Goal: Communication & Community: Share content

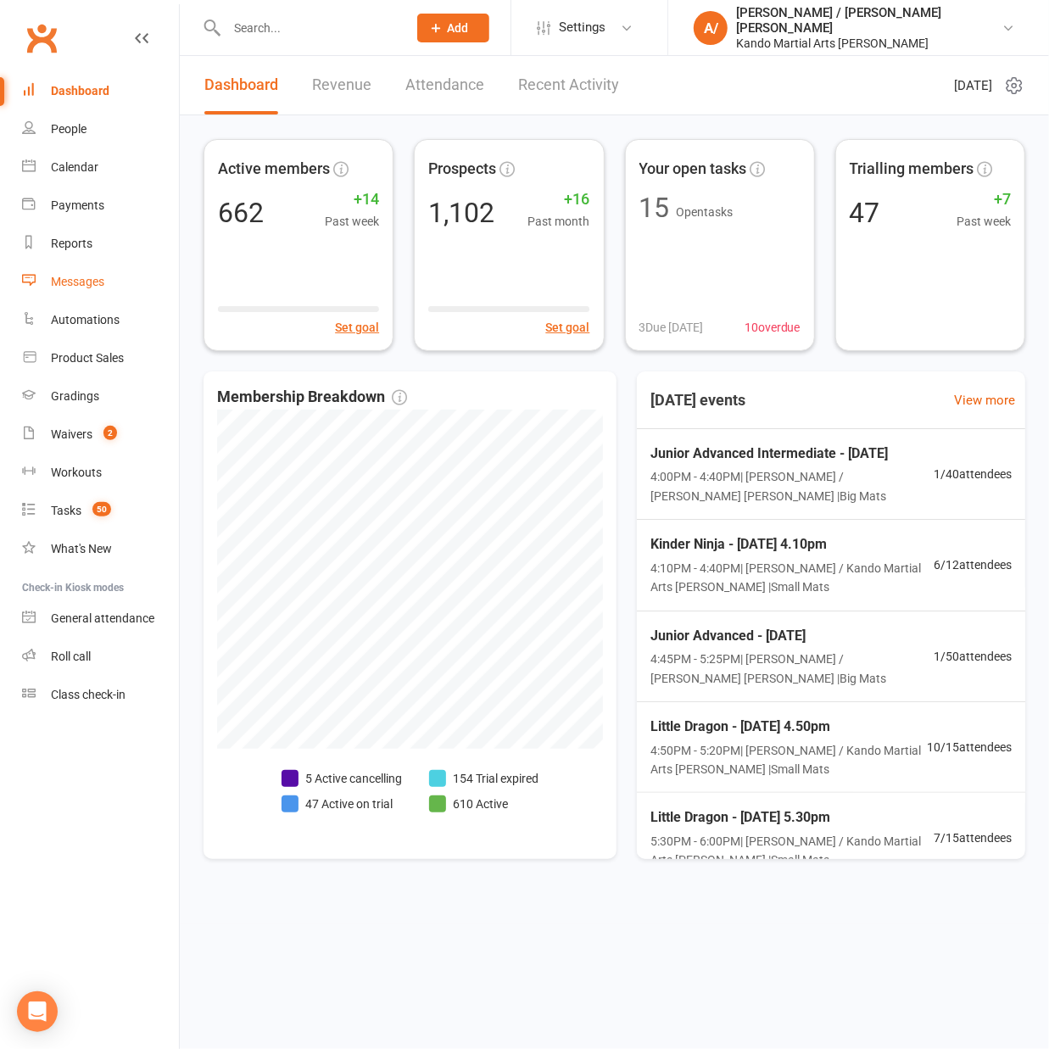
click at [86, 282] on div "Messages" at bounding box center [77, 282] width 53 height 14
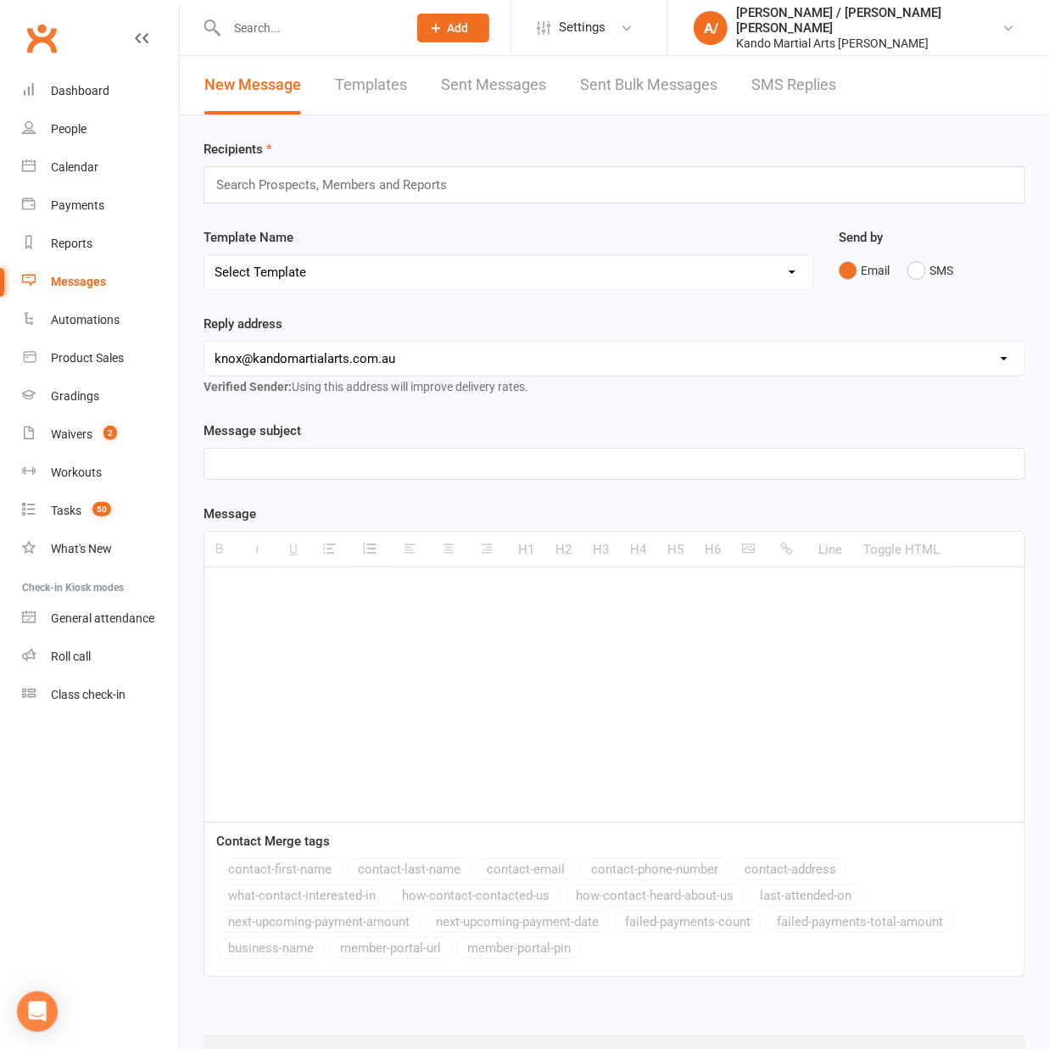
click at [349, 274] on select "Select Template [Email] 5 Class Pass Renewal - Used 4/5 classes [Email] 5 Class…" at bounding box center [508, 272] width 608 height 34
select select "918"
click at [204, 255] on select "Select Template [Email] 5 Class Pass Renewal - Used 4/5 classes [Email] 5 Class…" at bounding box center [508, 272] width 608 height 34
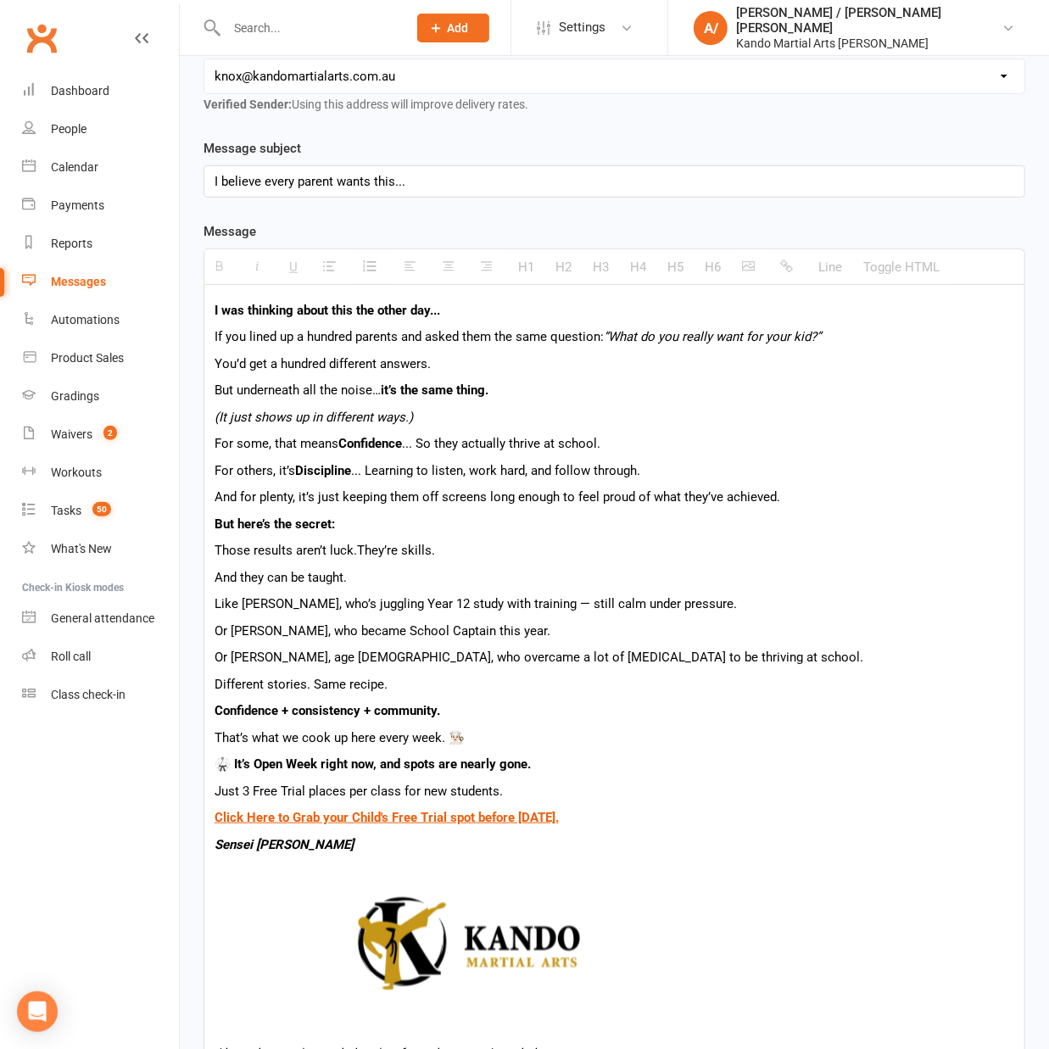
scroll to position [299, 0]
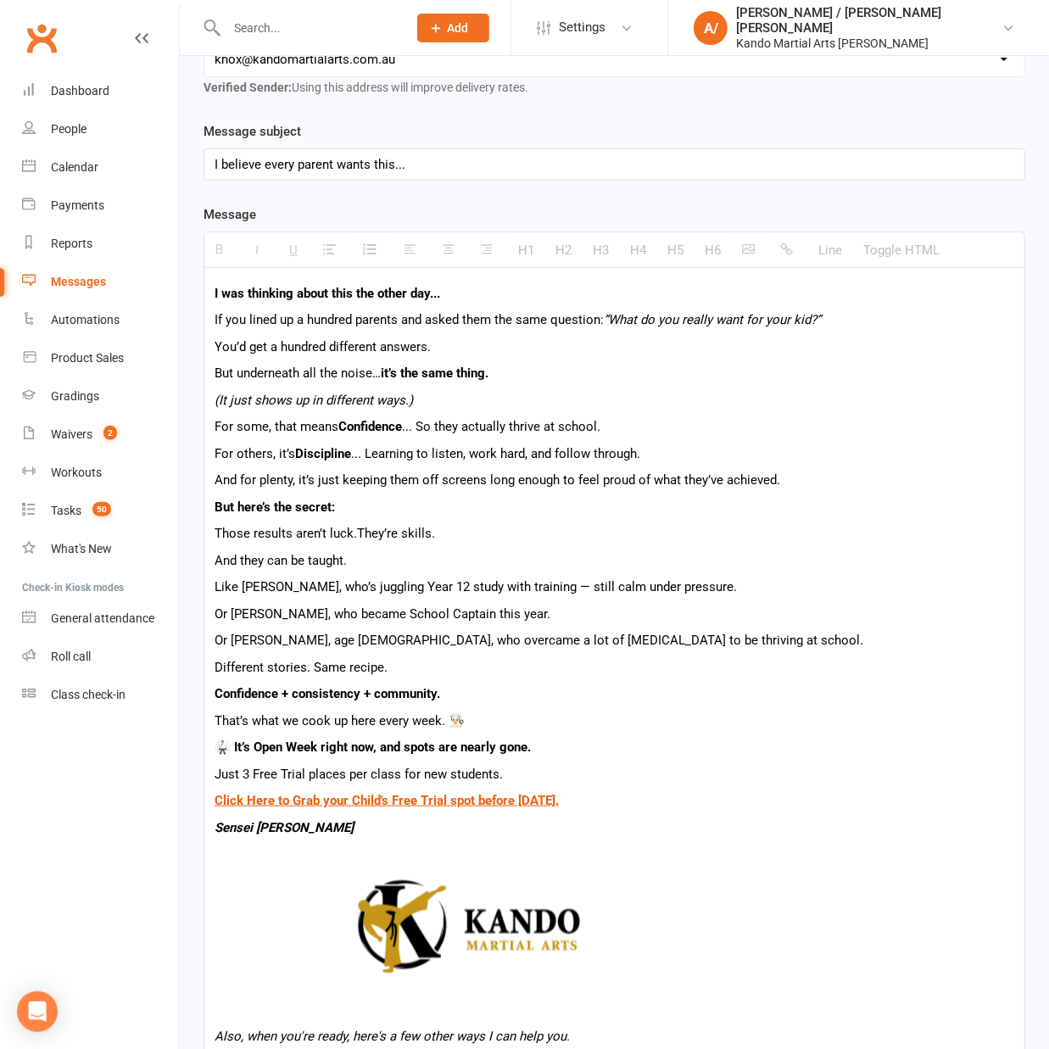
click at [409, 292] on b "I was thinking about this the other day..." at bounding box center [326, 293] width 225 height 15
click at [458, 316] on p "If you lined up a hundred parents and asked them the same question: “What do yo…" at bounding box center [613, 319] width 799 height 20
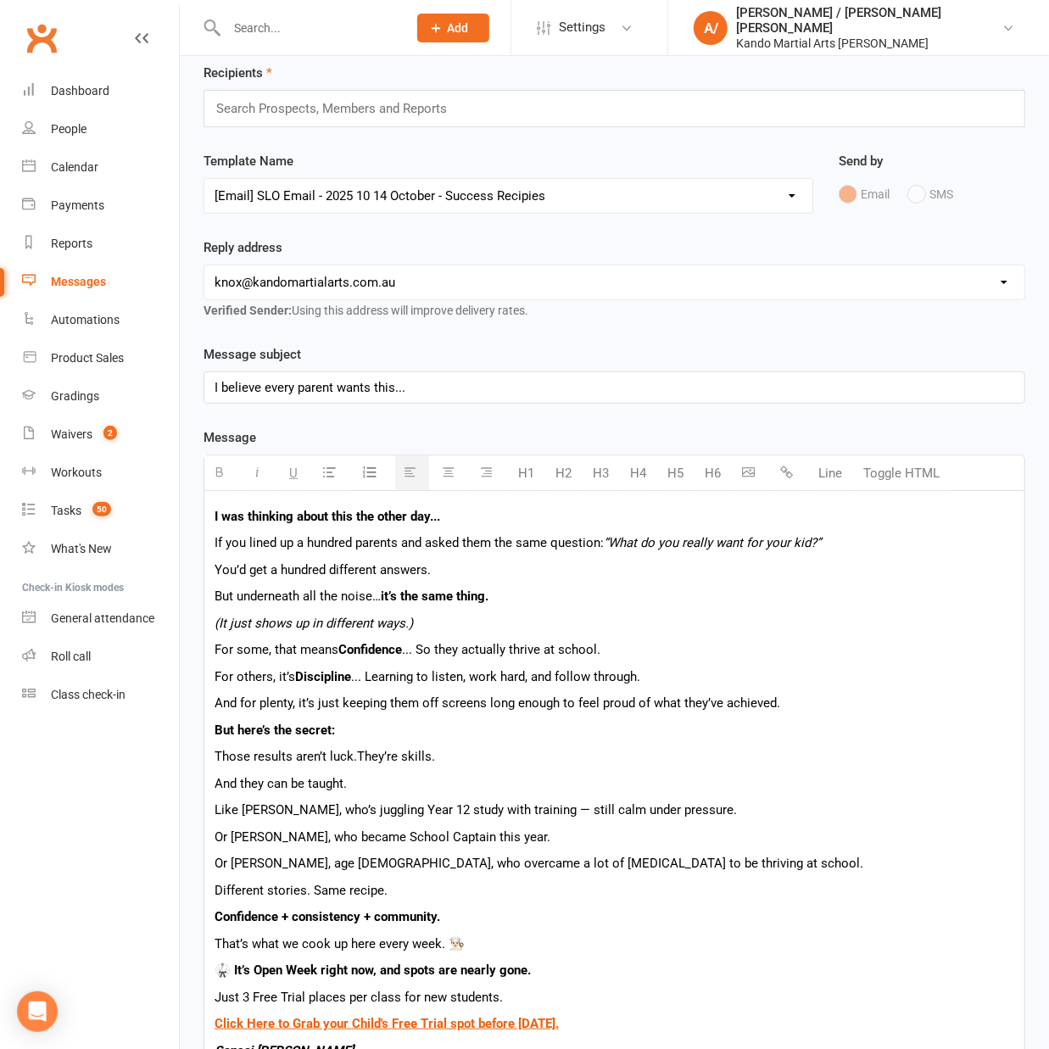
scroll to position [65, 0]
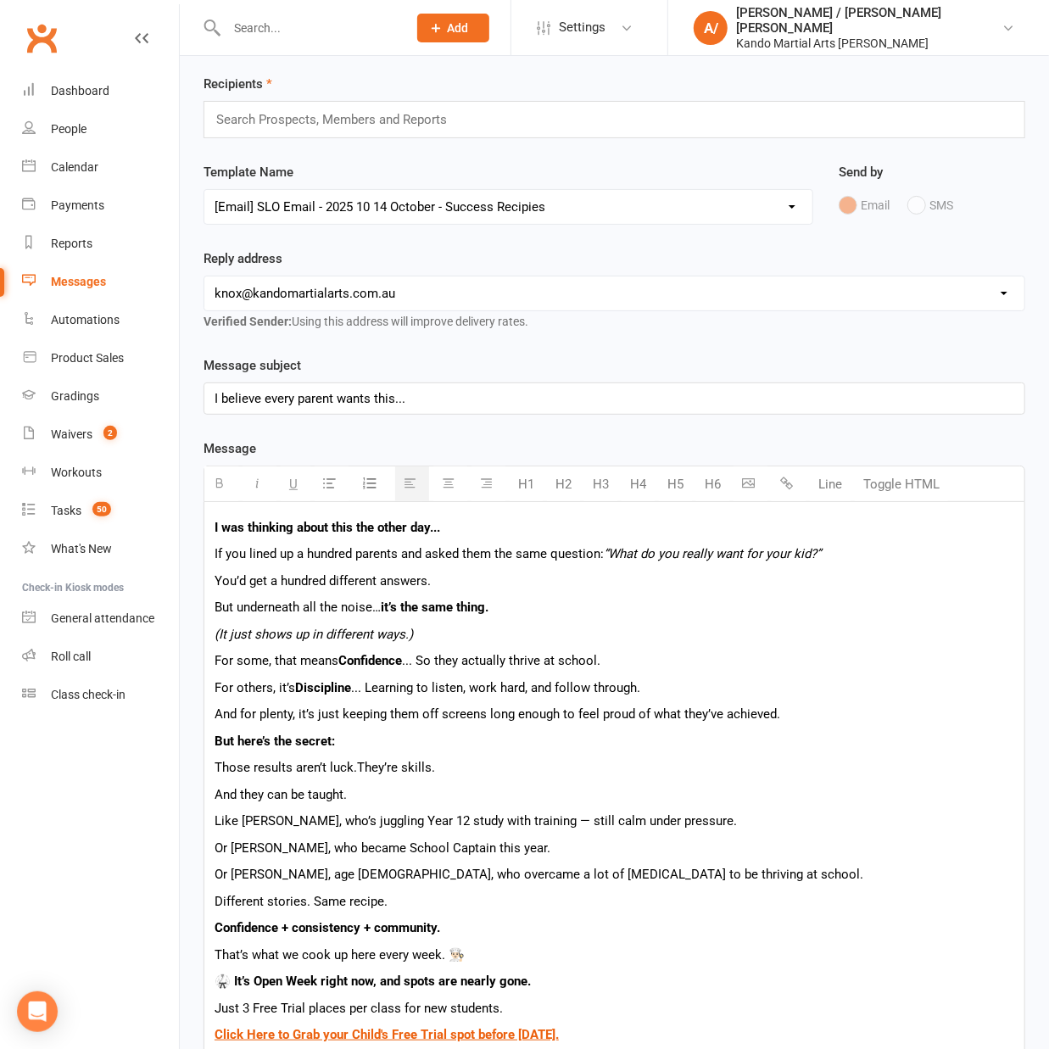
click at [427, 121] on input "text" at bounding box center [338, 120] width 248 height 22
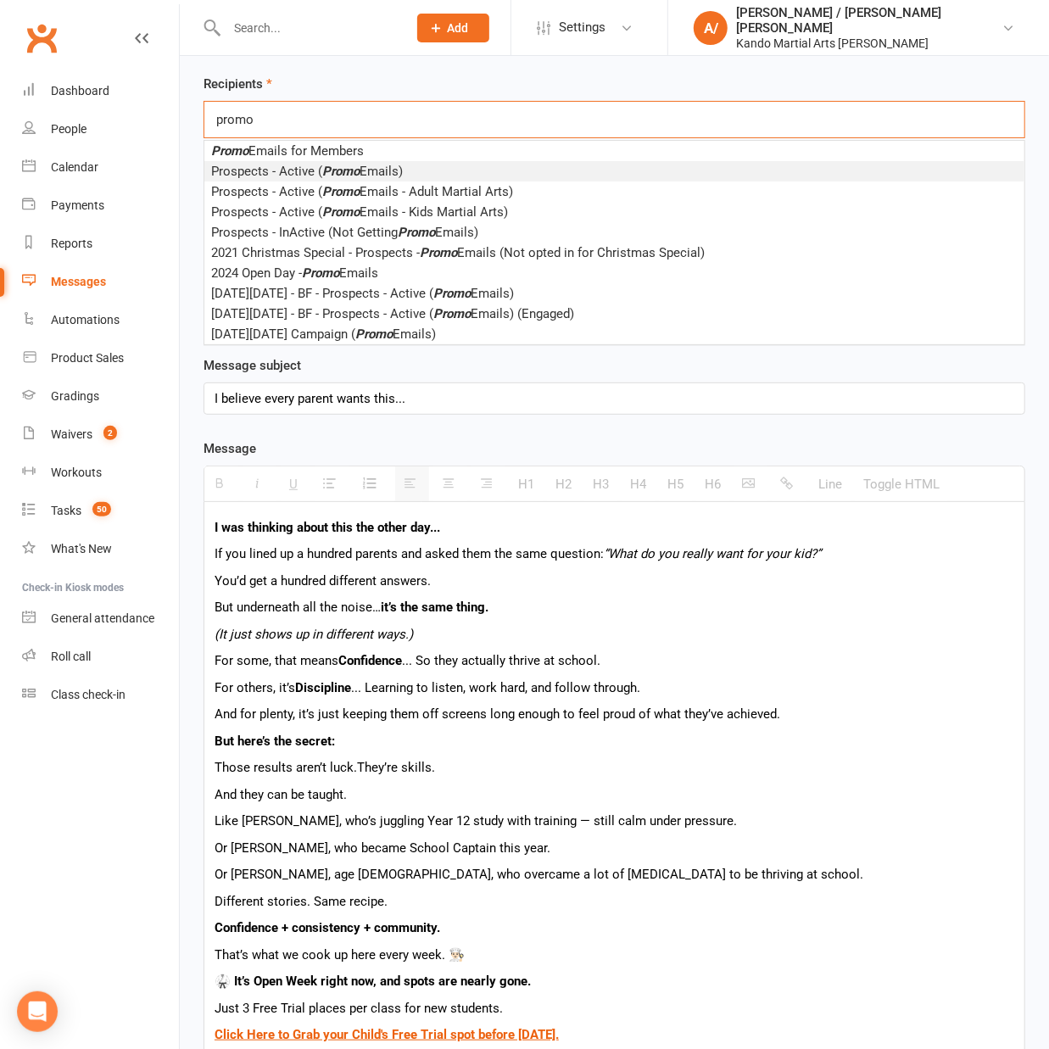
type input "promo"
click at [331, 172] on em "Promo" at bounding box center [340, 171] width 37 height 15
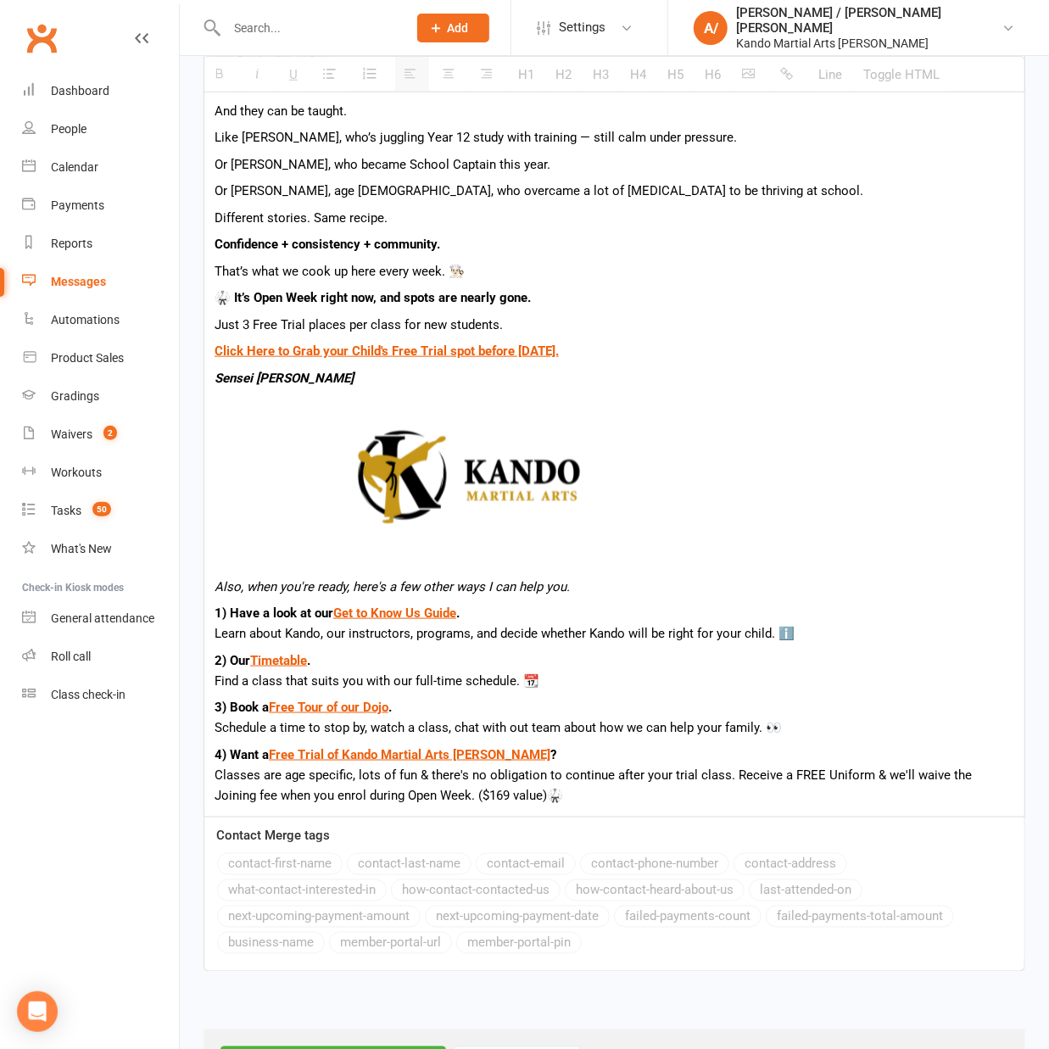
scroll to position [821, 0]
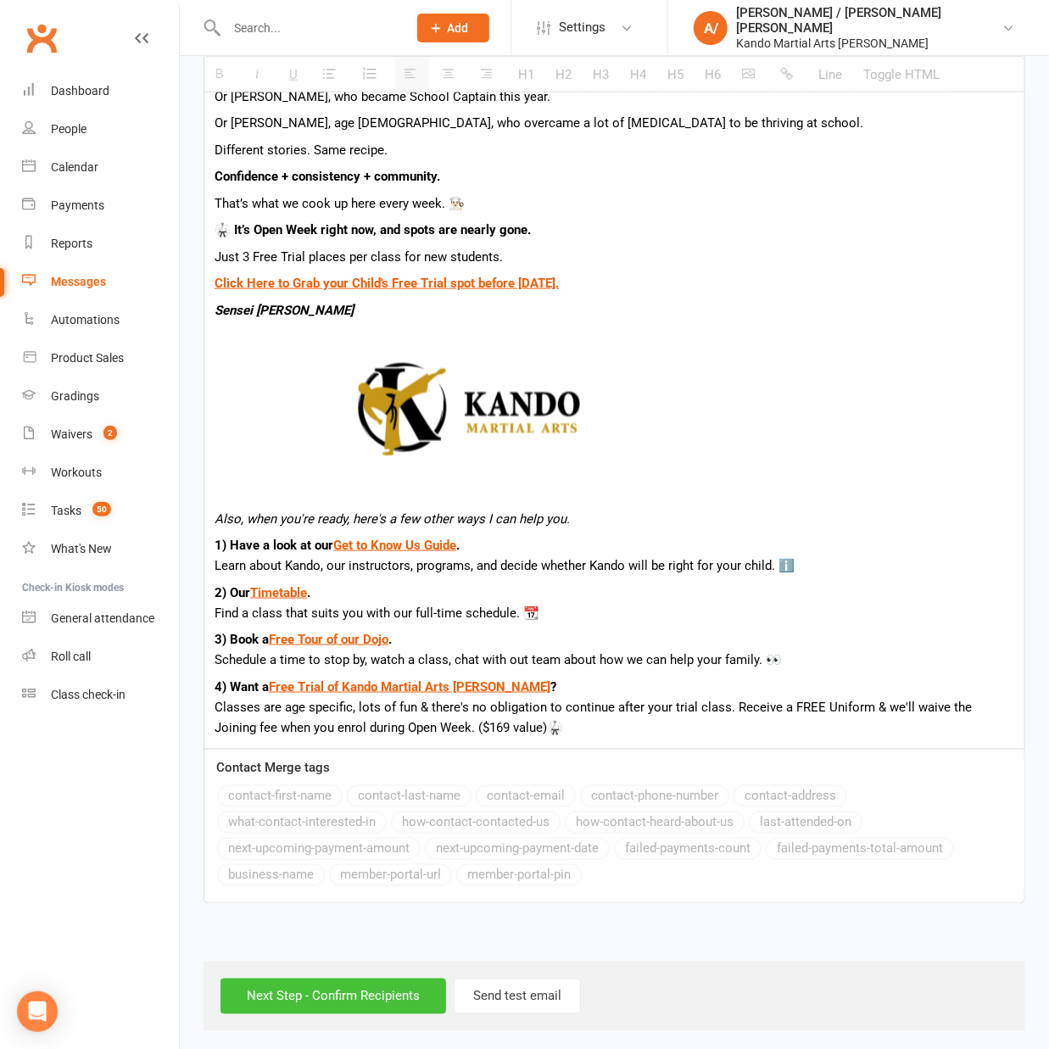
click at [332, 984] on input "Next Step - Confirm Recipients" at bounding box center [332, 996] width 225 height 36
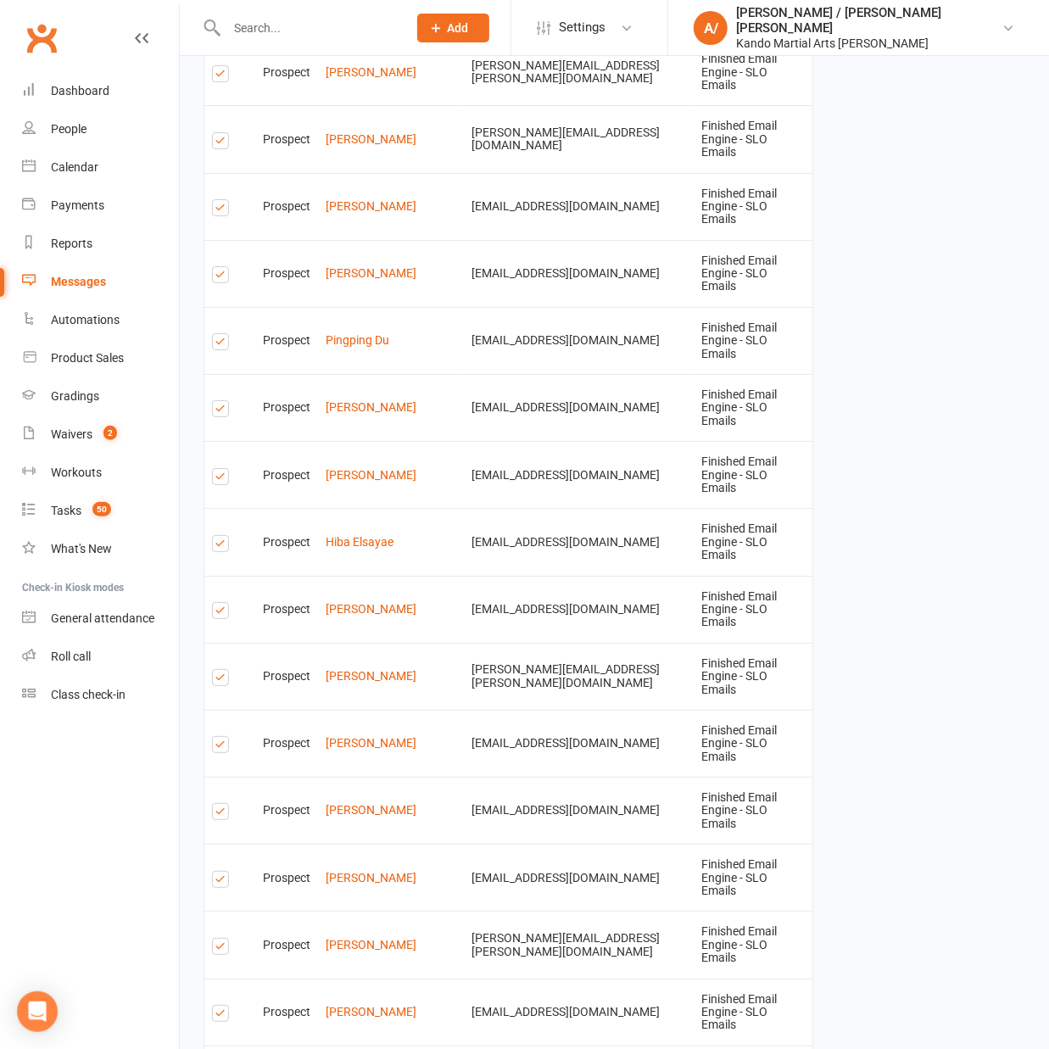
scroll to position [3298, 0]
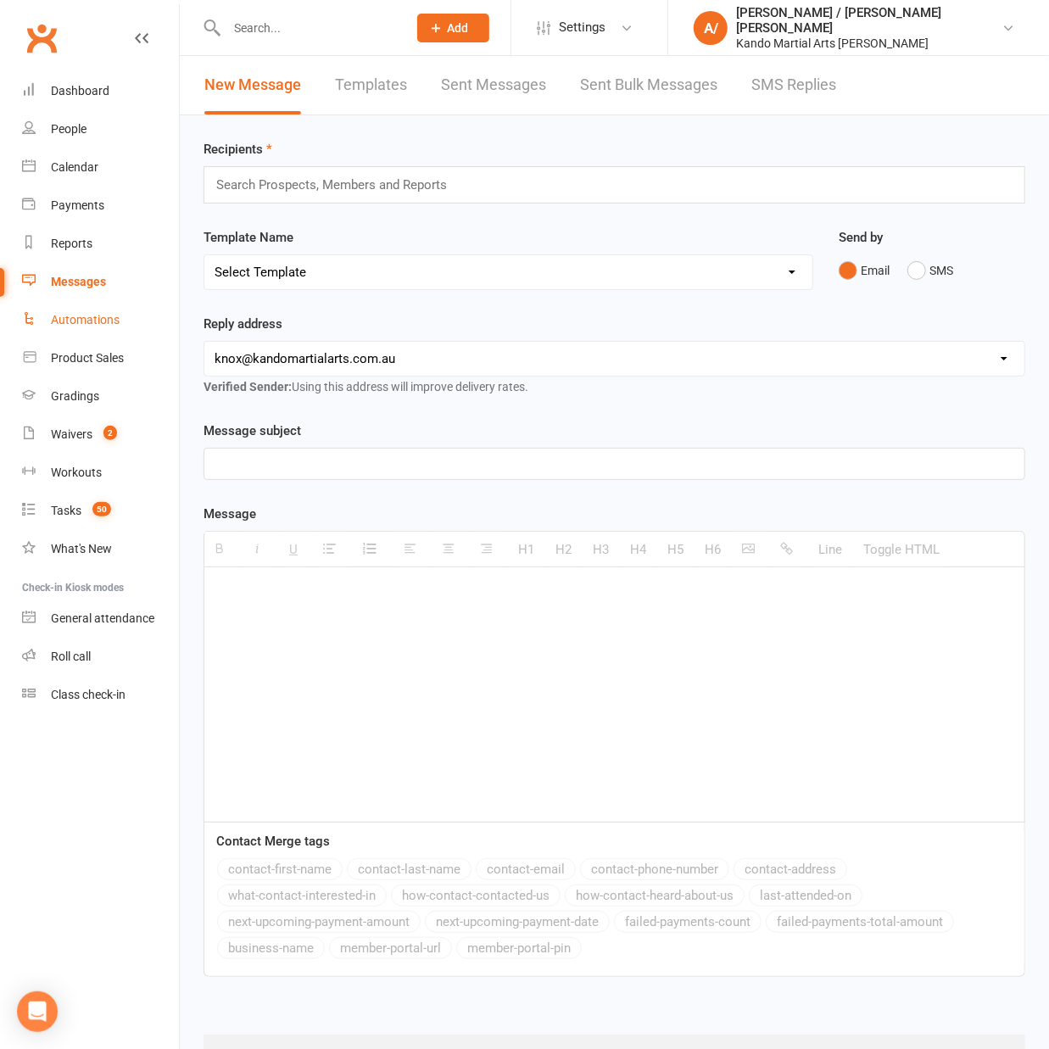
click at [93, 310] on link "Automations" at bounding box center [100, 320] width 157 height 38
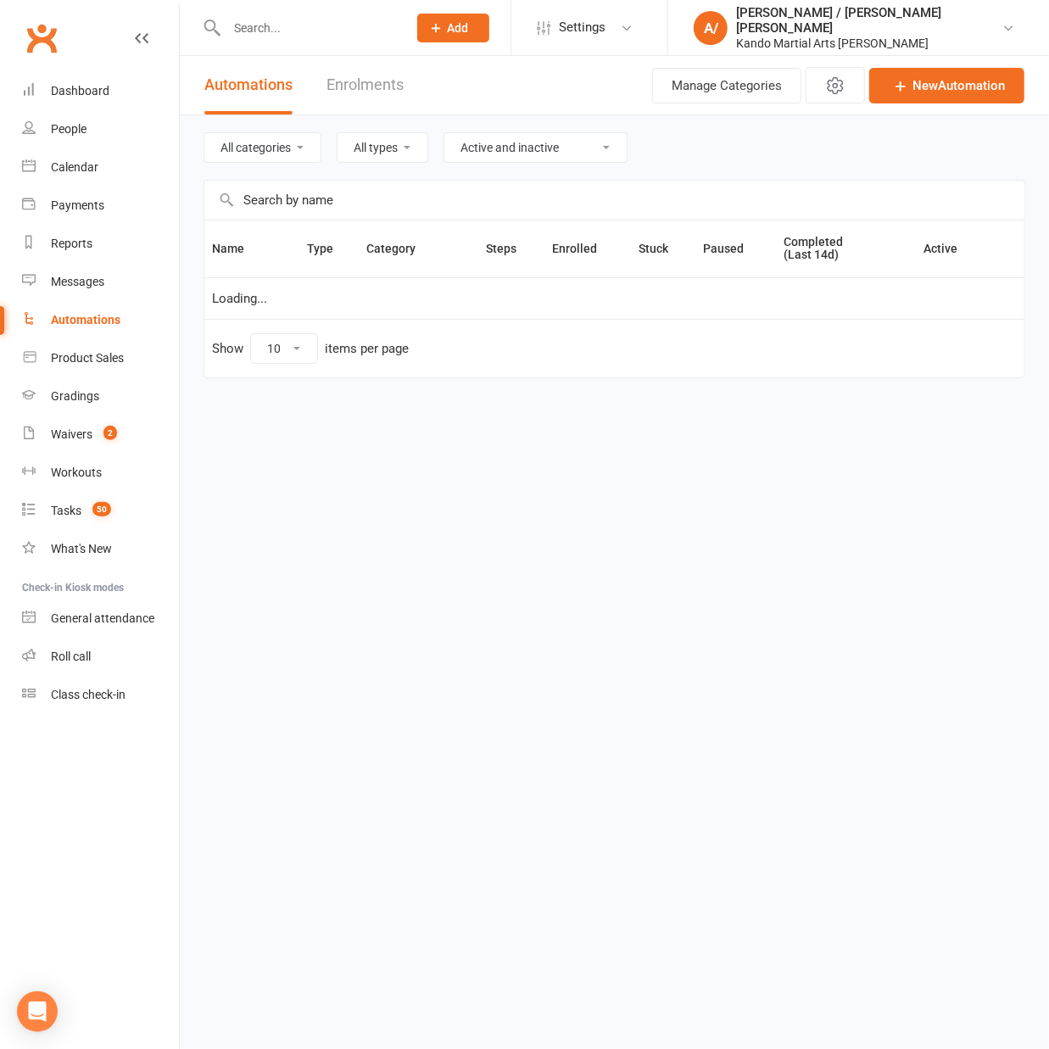
select select "100"
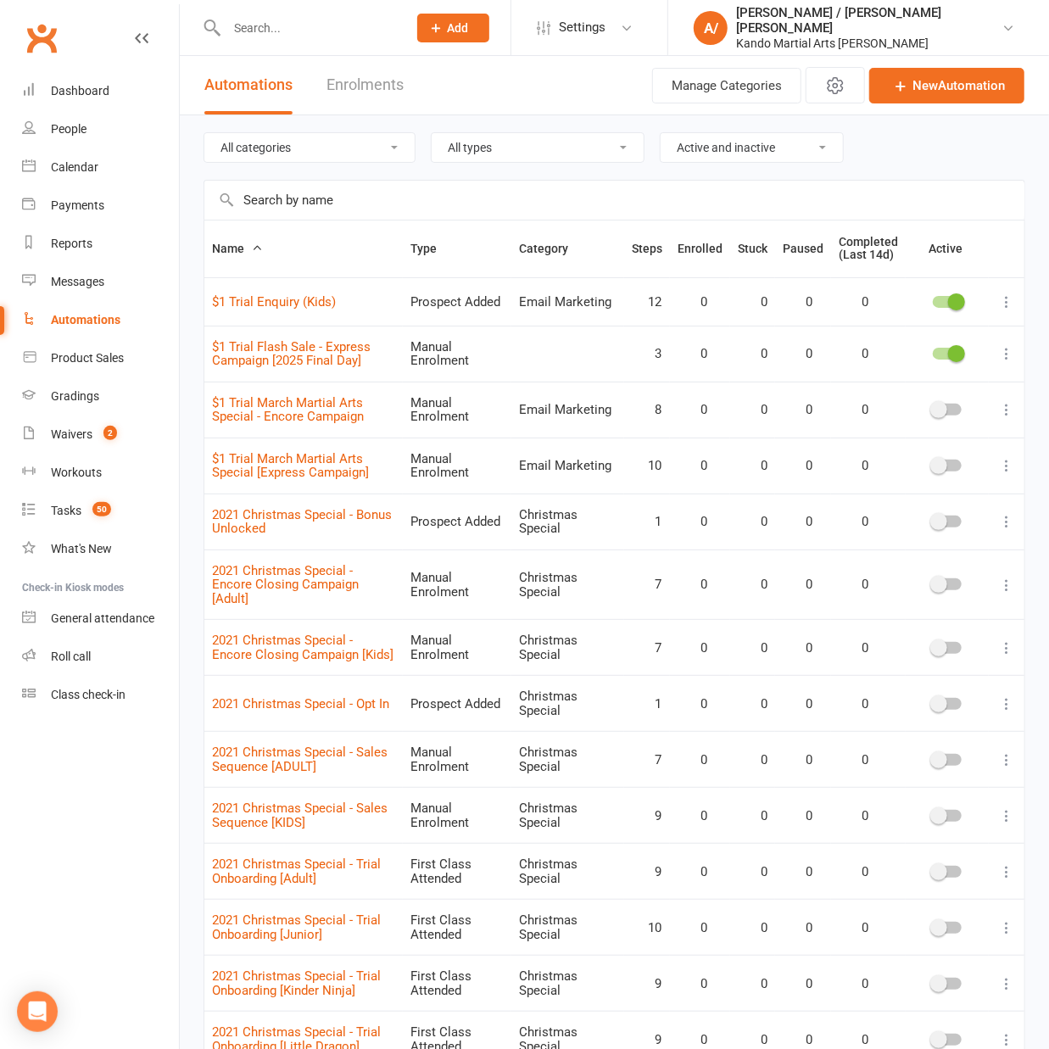
click at [446, 193] on input "text" at bounding box center [614, 200] width 820 height 39
type input "react"
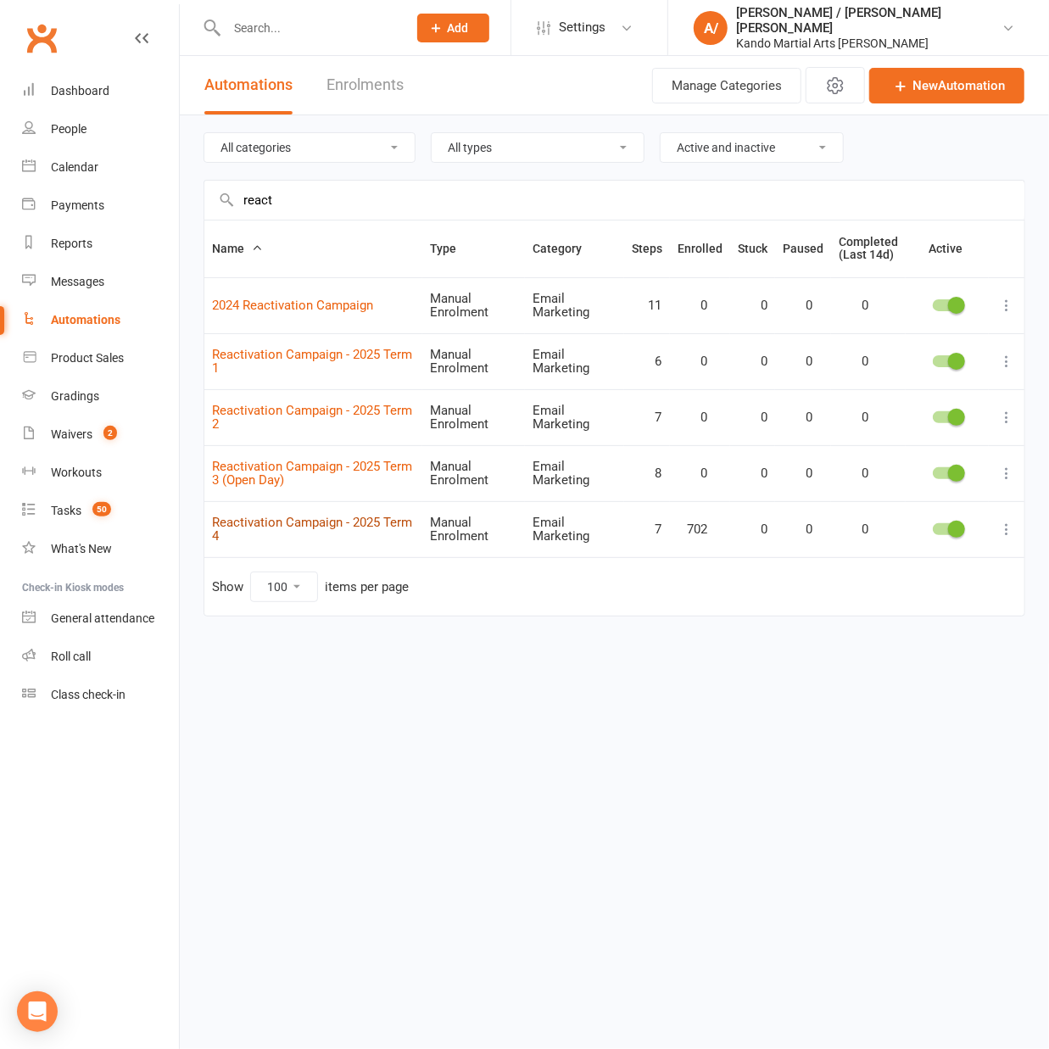
click at [355, 521] on link "Reactivation Campaign - 2025 Term 4" at bounding box center [312, 530] width 200 height 30
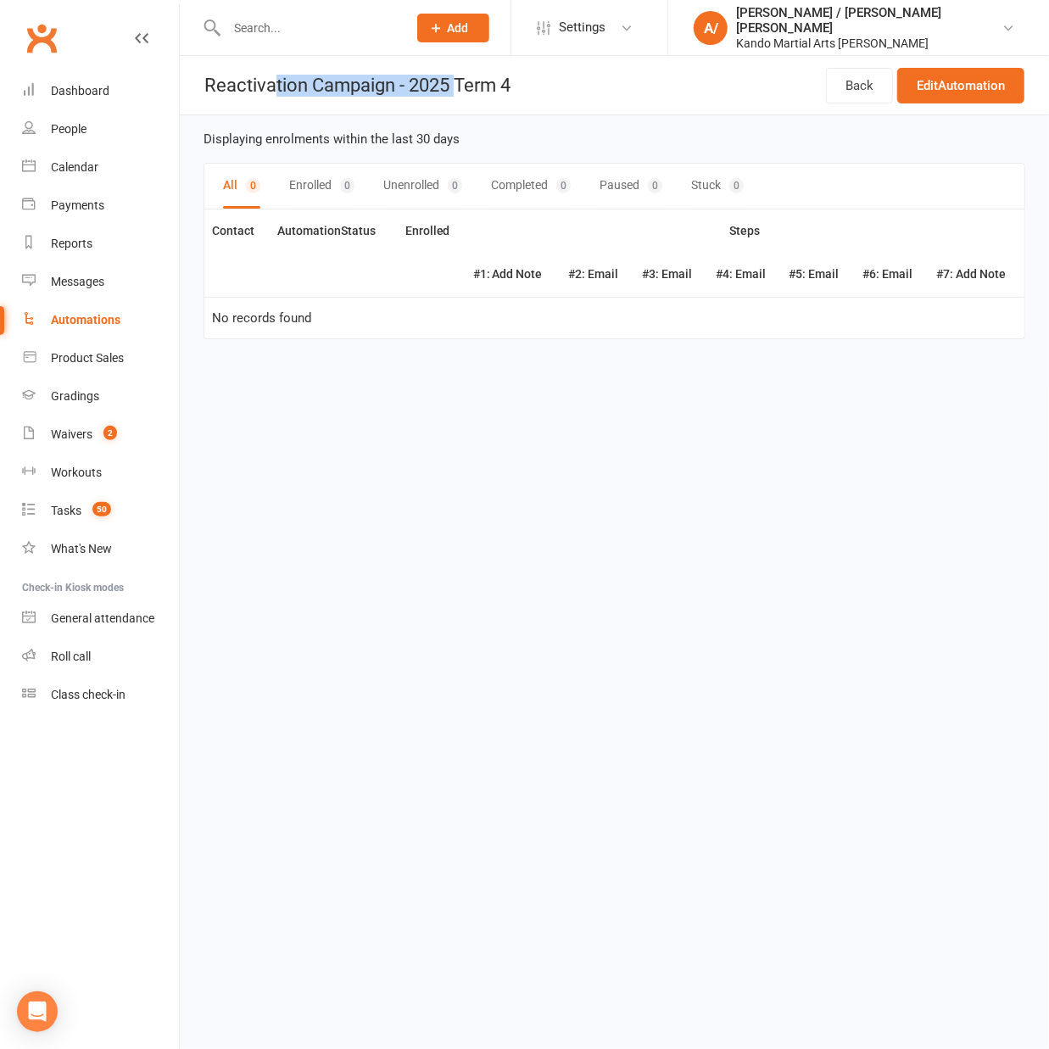
drag, startPoint x: 271, startPoint y: 88, endPoint x: 485, endPoint y: 92, distance: 213.7
click at [484, 92] on h1 "Reactivation Campaign - 2025 Term 4" at bounding box center [345, 85] width 331 height 58
click at [469, 126] on div "Displaying enrolments within the last 30 days All 0 Enrolled 0 Unenrolled 0 Com…" at bounding box center [614, 250] width 869 height 271
click at [861, 93] on link "Back" at bounding box center [859, 86] width 67 height 36
select select "100"
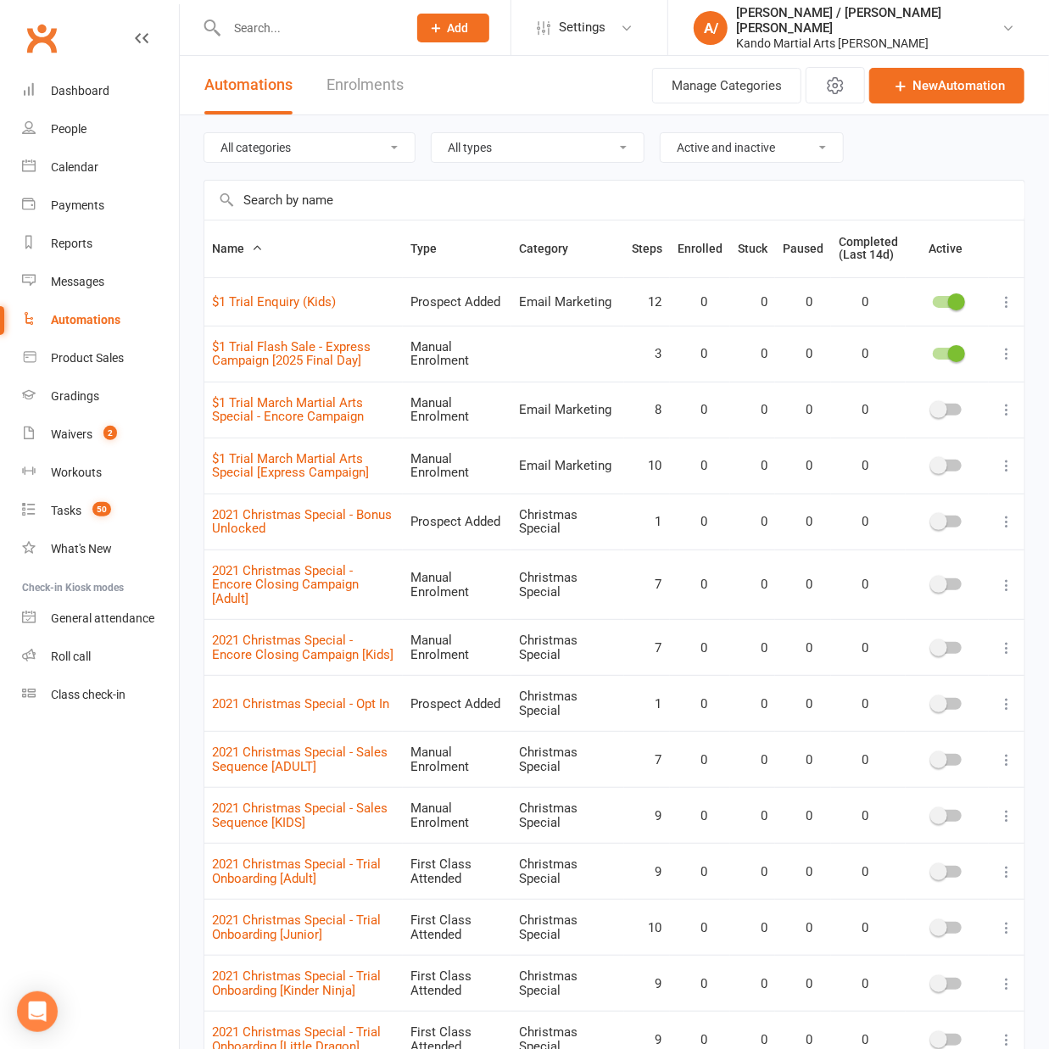
click at [343, 199] on input "text" at bounding box center [614, 200] width 820 height 39
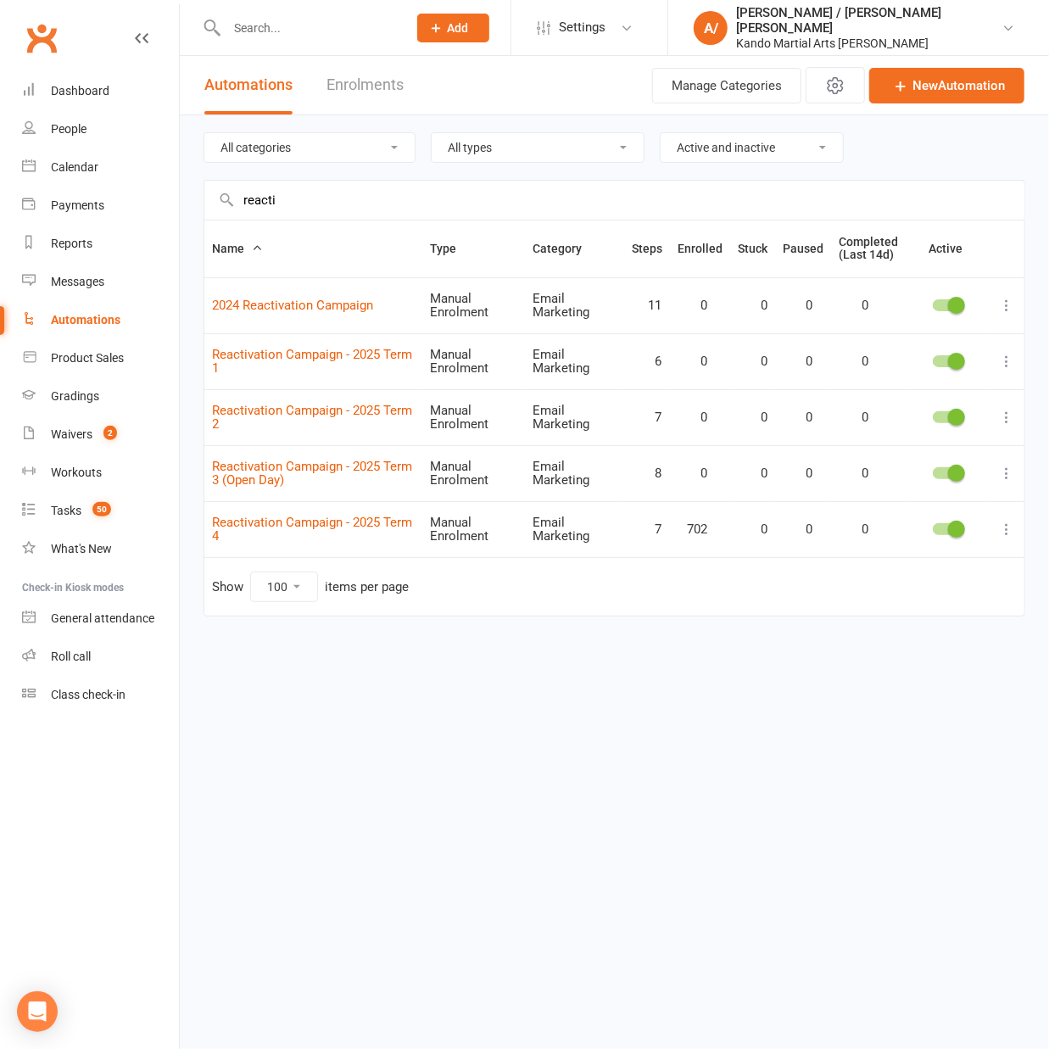
type input "reacti"
drag, startPoint x: 714, startPoint y: 529, endPoint x: 695, endPoint y: 529, distance: 18.7
click at [695, 529] on td "702" at bounding box center [700, 529] width 60 height 56
click at [397, 518] on link "Reactivation Campaign - 2025 Term 4" at bounding box center [312, 530] width 200 height 30
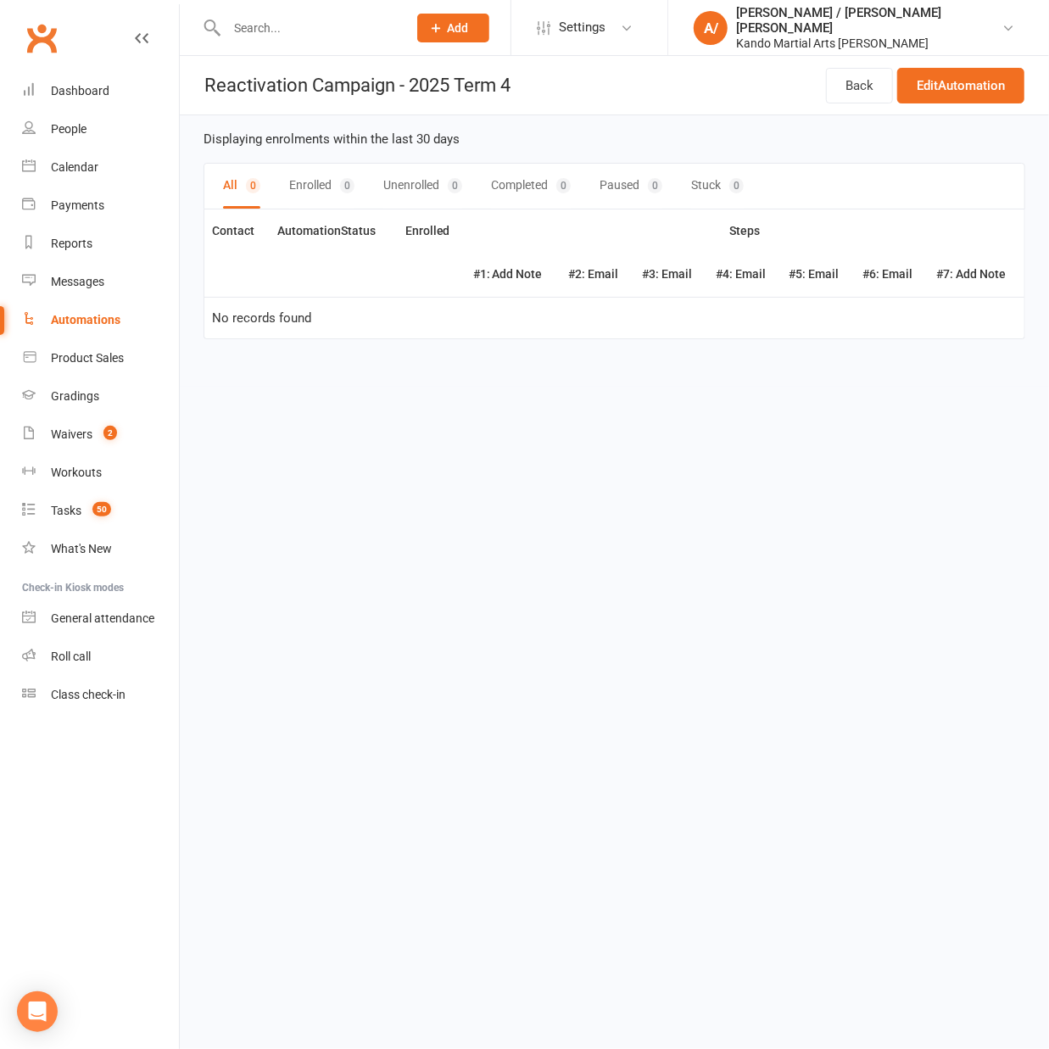
click at [281, 35] on input "text" at bounding box center [308, 28] width 174 height 24
click at [81, 237] on div "Reports" at bounding box center [72, 244] width 42 height 14
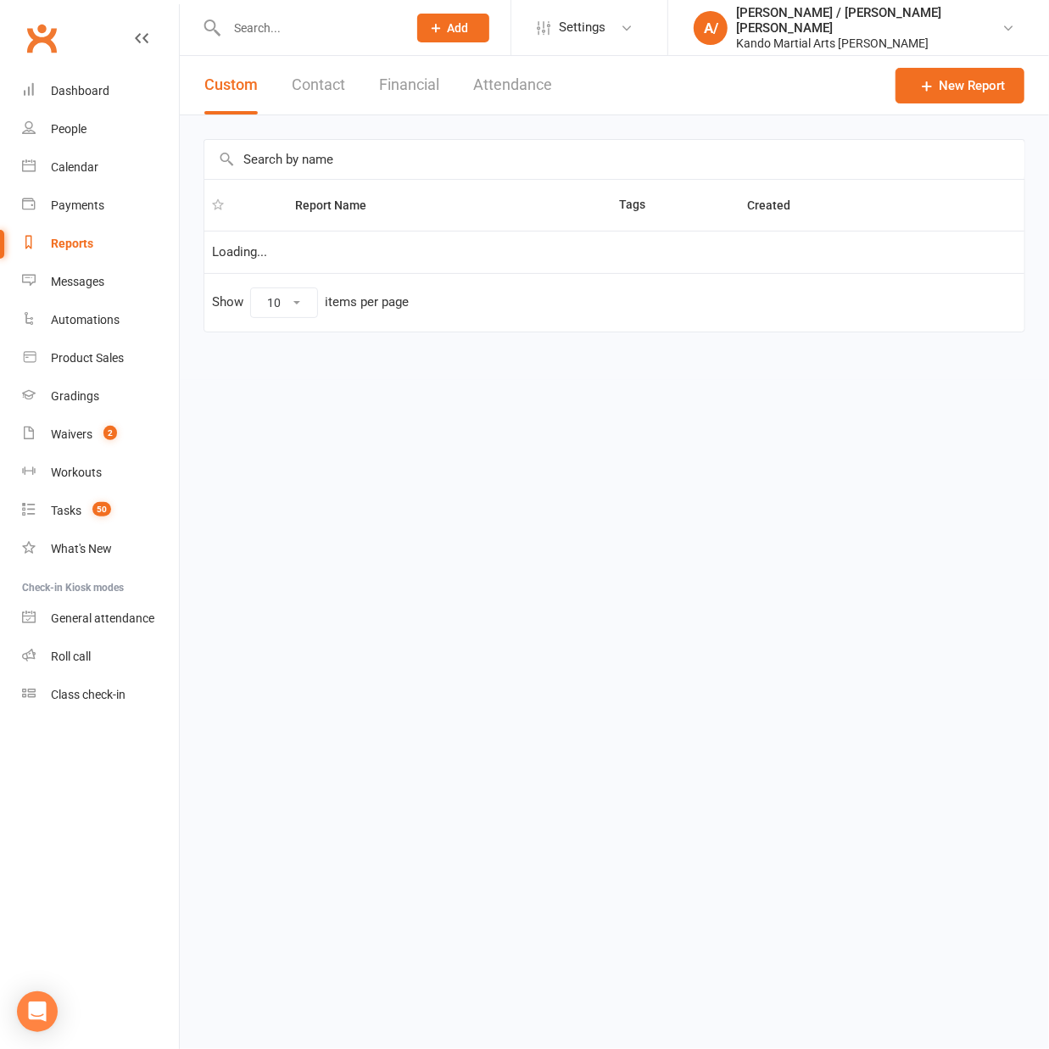
select select "100"
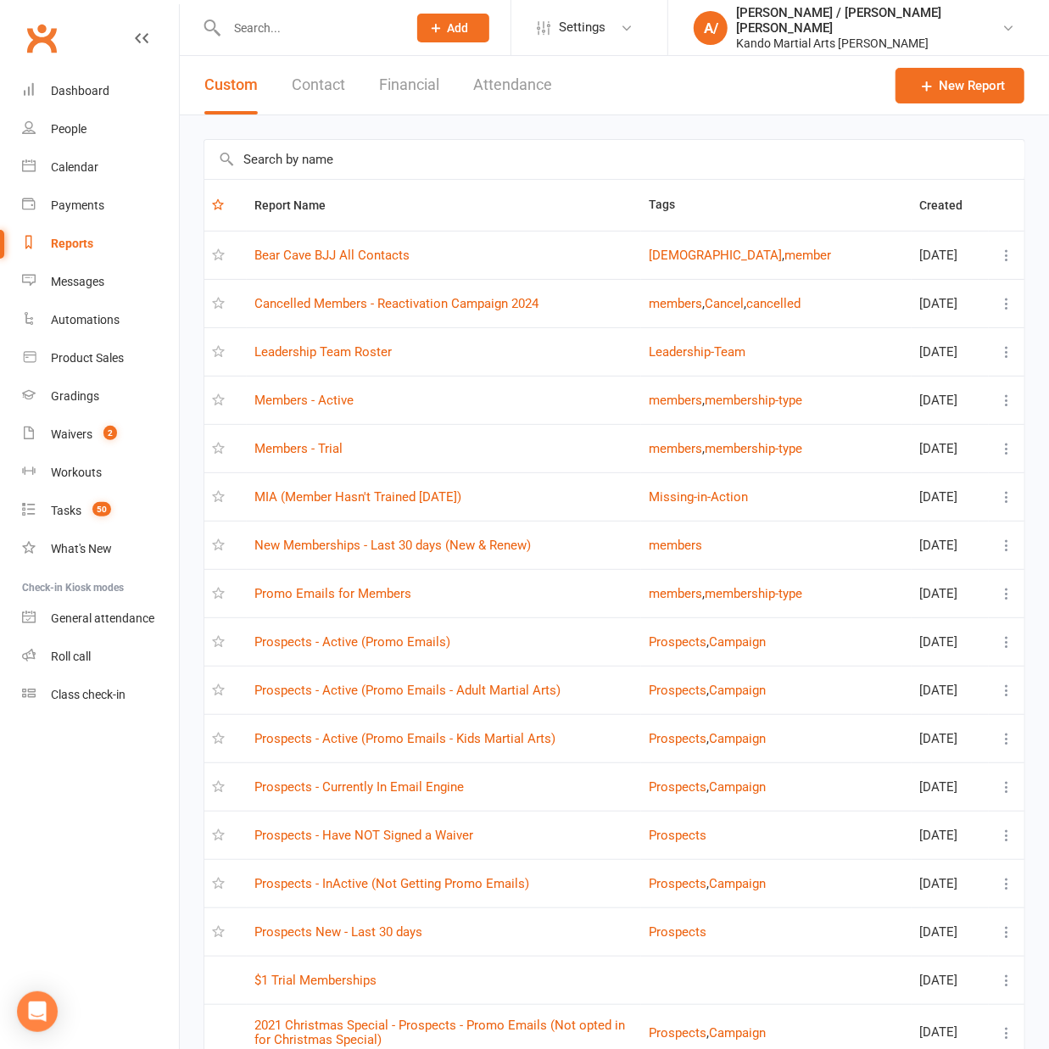
click at [328, 161] on input "text" at bounding box center [614, 159] width 820 height 39
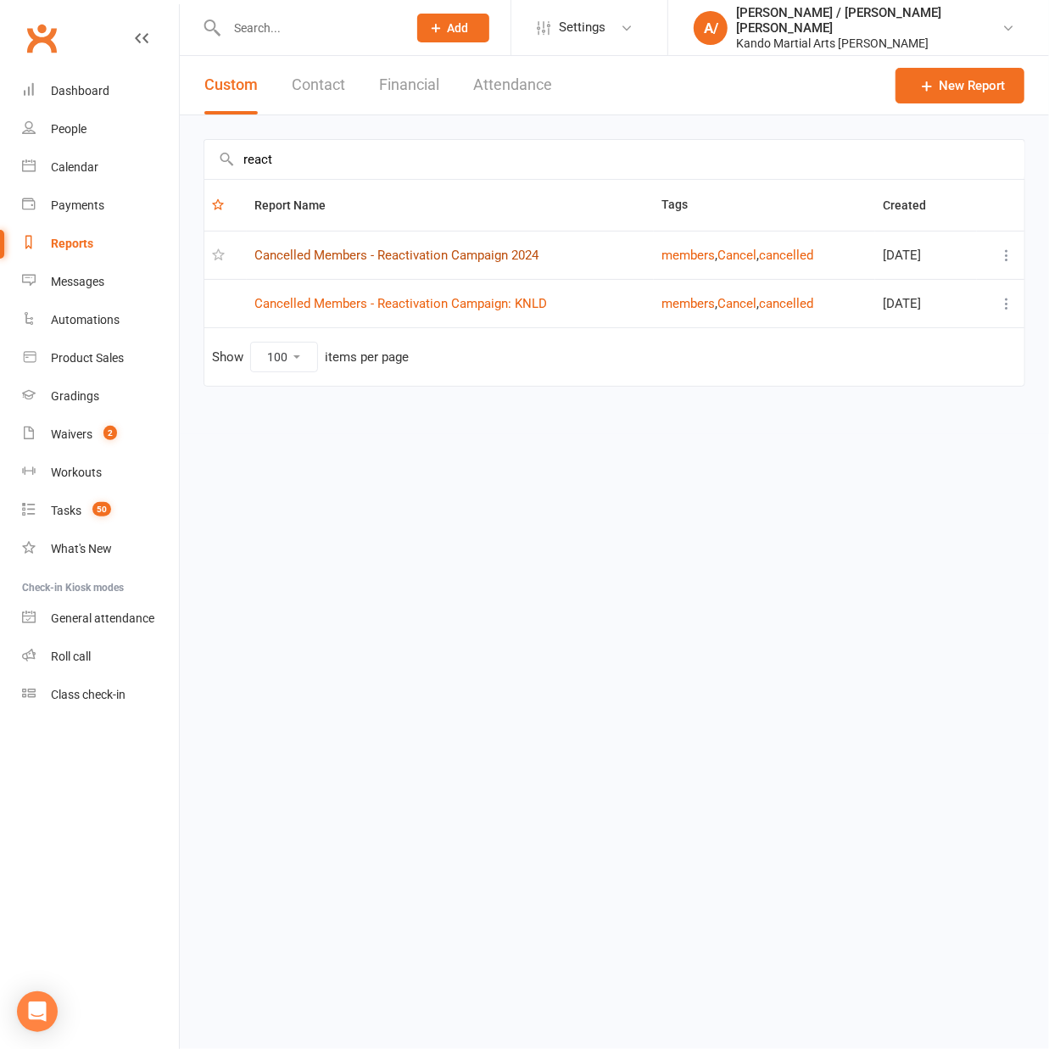
type input "react"
click at [475, 259] on link "Cancelled Members - Reactivation Campaign 2024" at bounding box center [396, 255] width 284 height 15
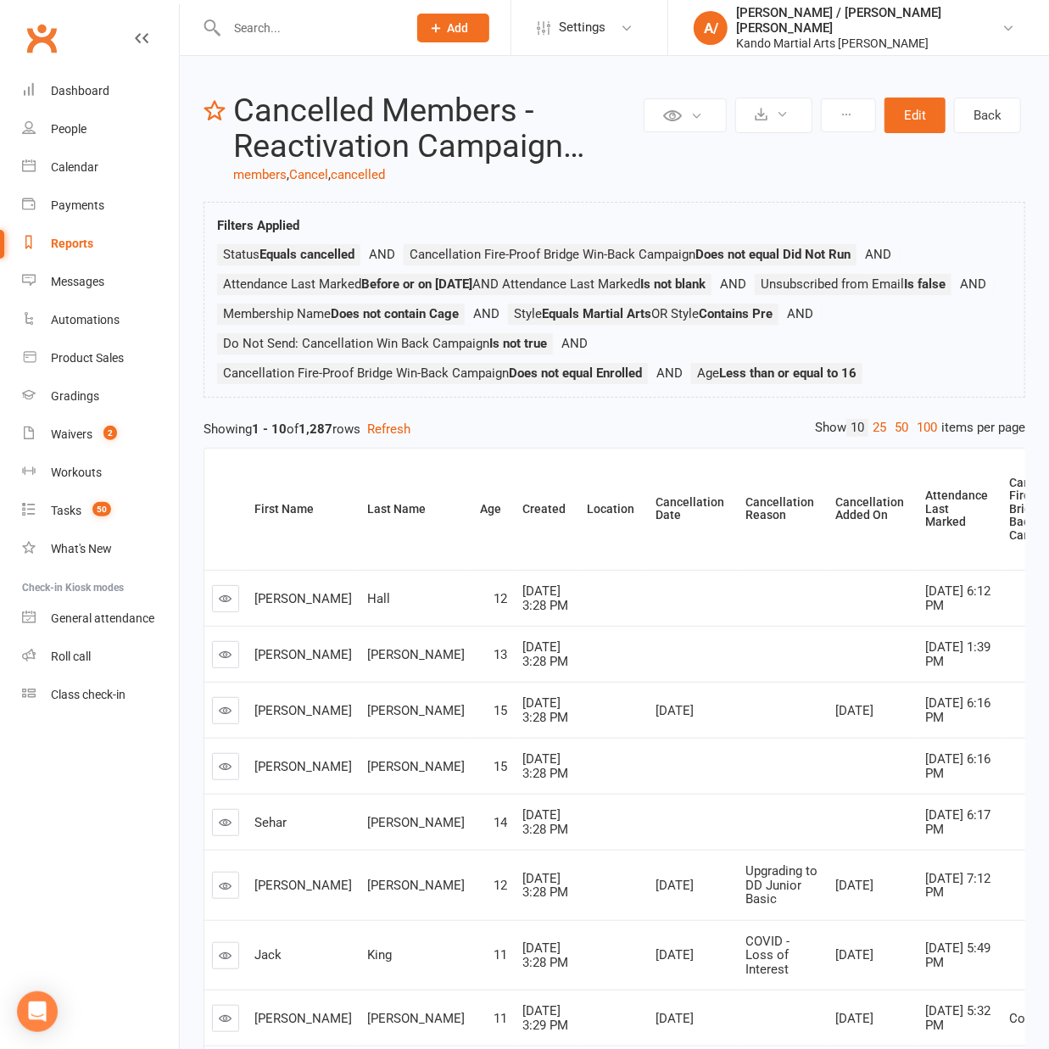
click at [223, 724] on link at bounding box center [225, 710] width 27 height 27
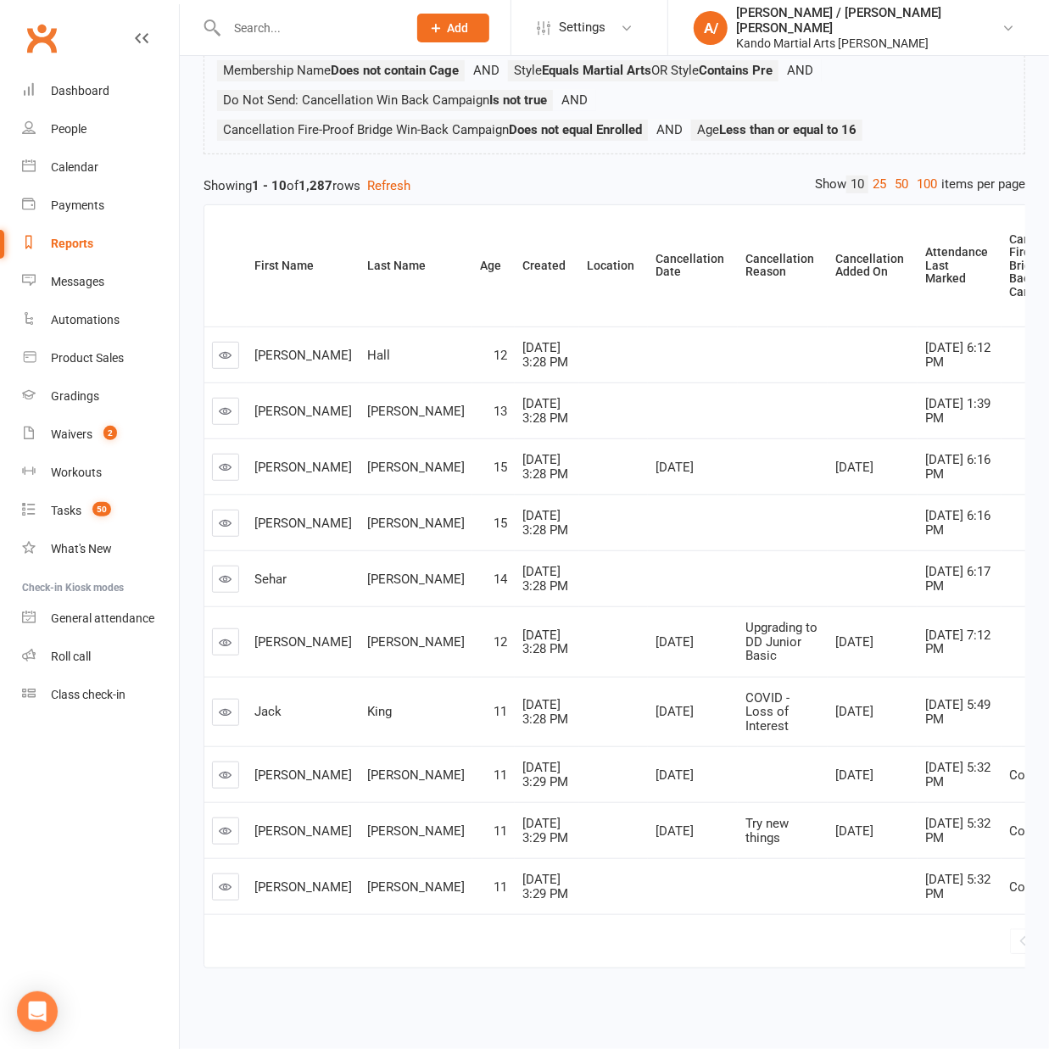
scroll to position [350, 0]
click at [223, 705] on icon at bounding box center [226, 711] width 13 height 13
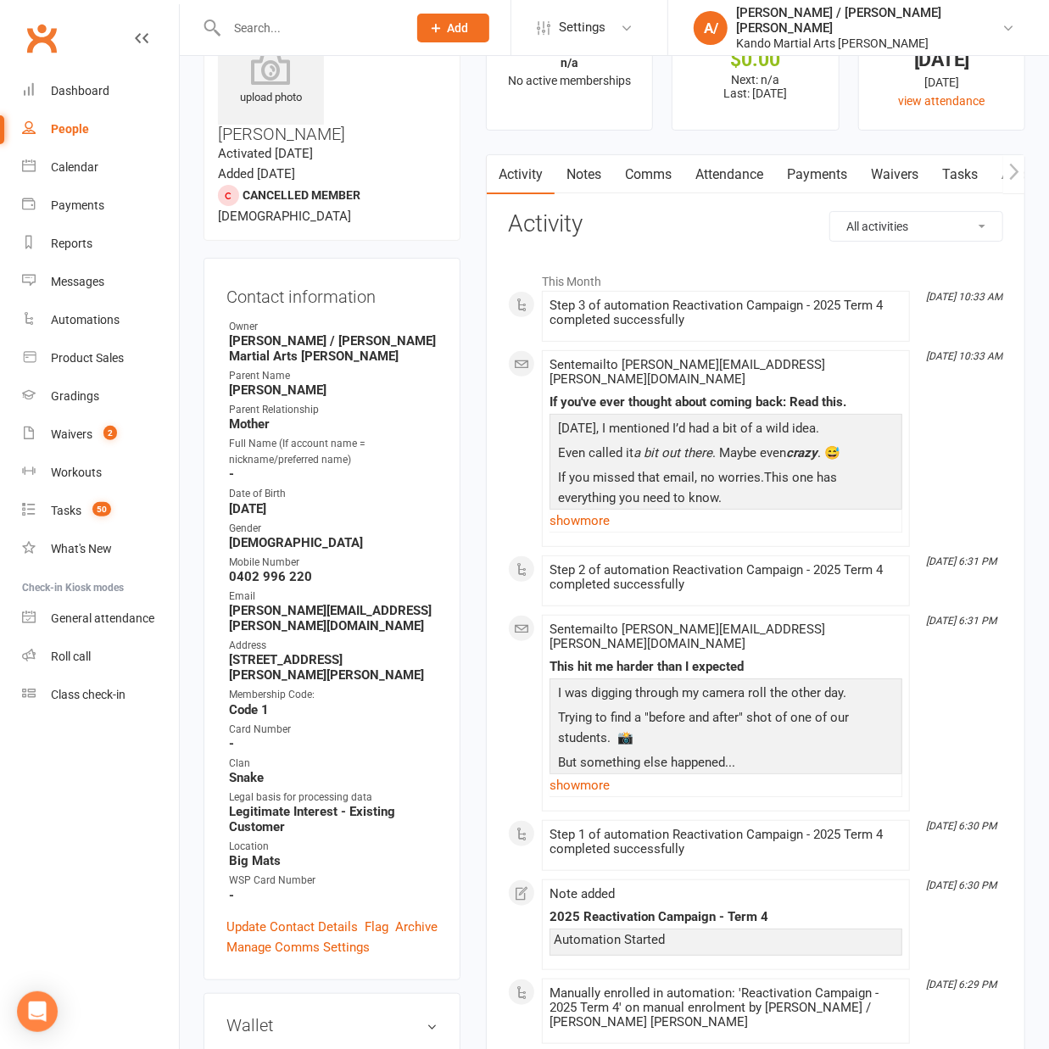
scroll to position [92, 0]
